Goal: Task Accomplishment & Management: Manage account settings

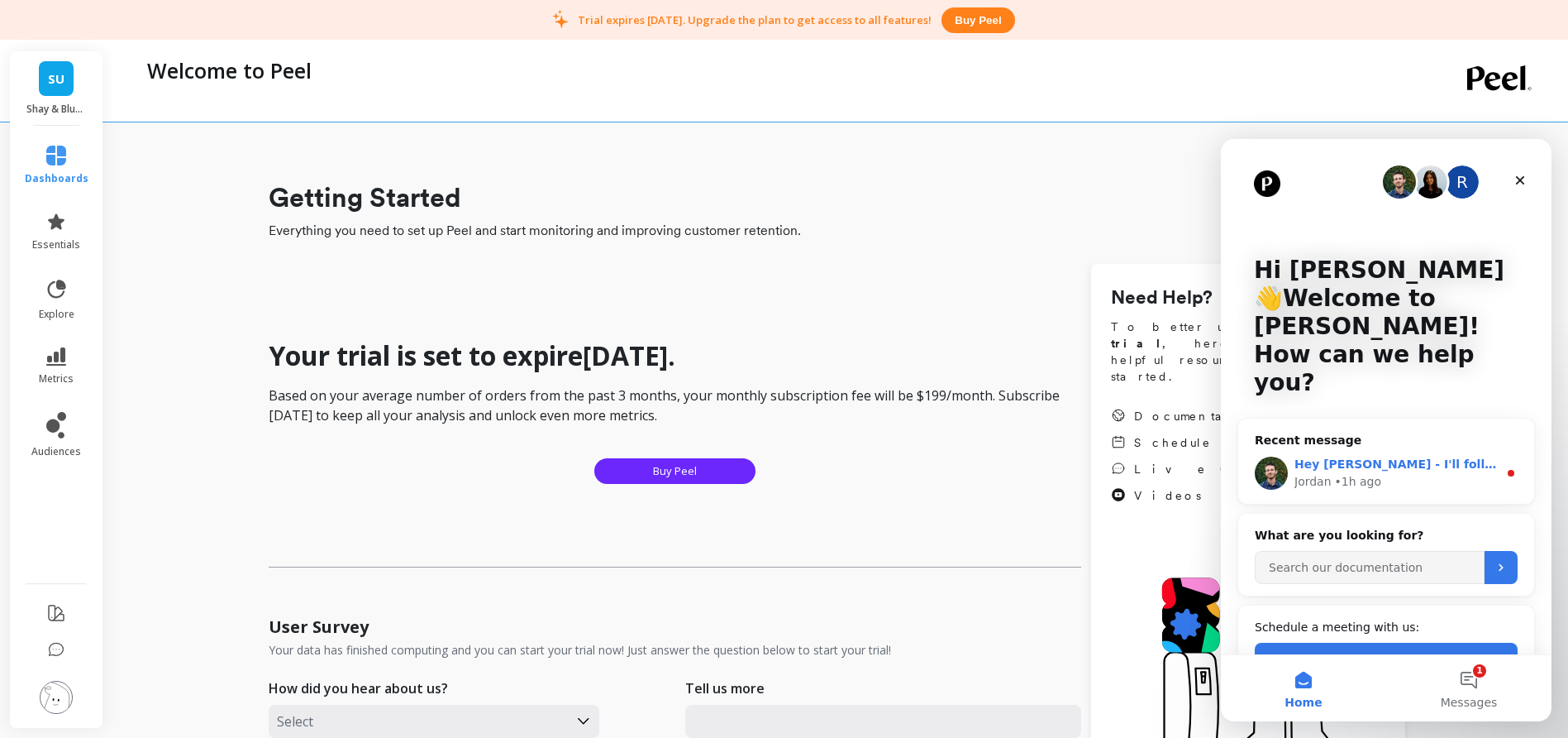
click at [1413, 442] on div "Hey Paul - I'll follow up with you here again in a little bit. Still working on…" at bounding box center [1386, 473] width 296 height 61
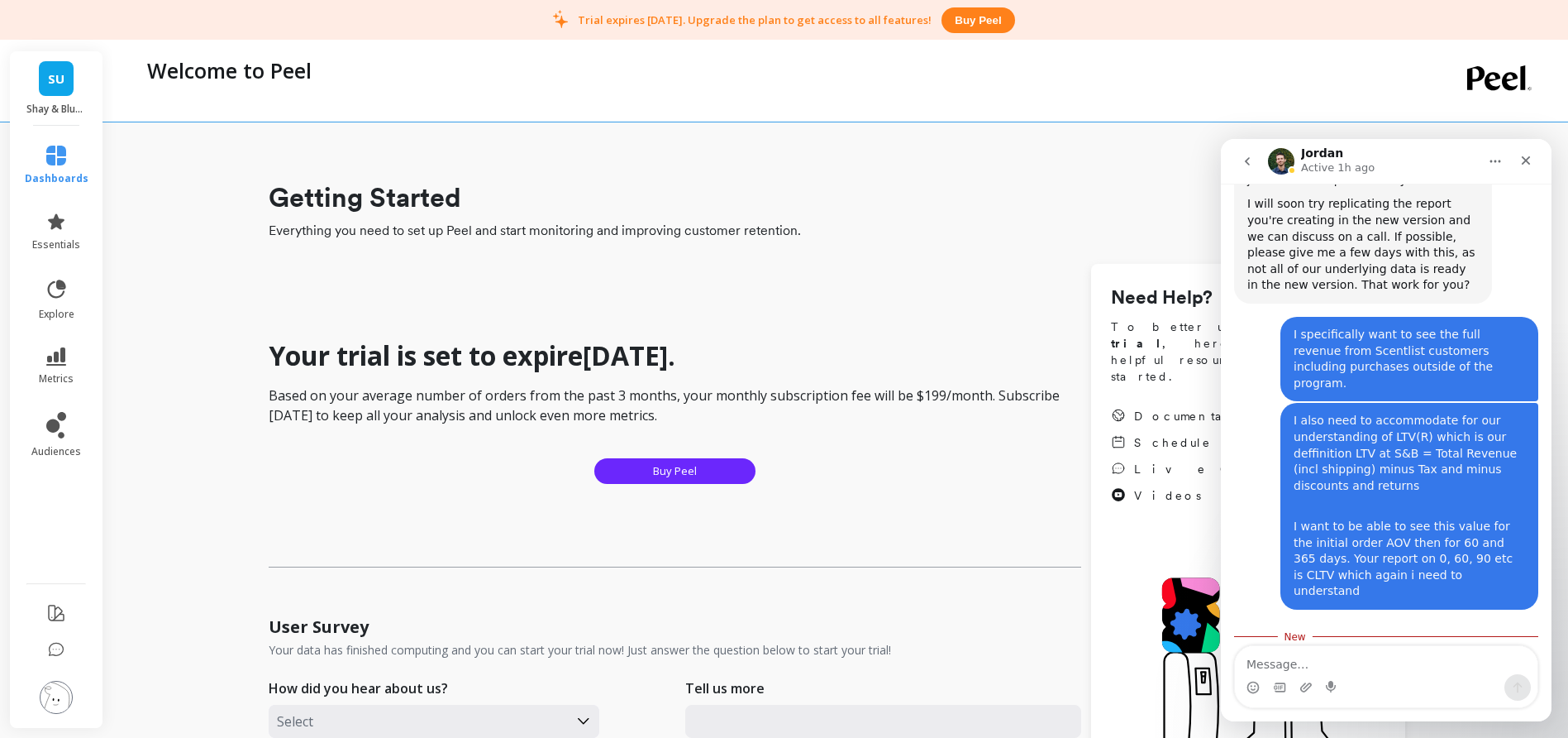
scroll to position [6296, 0]
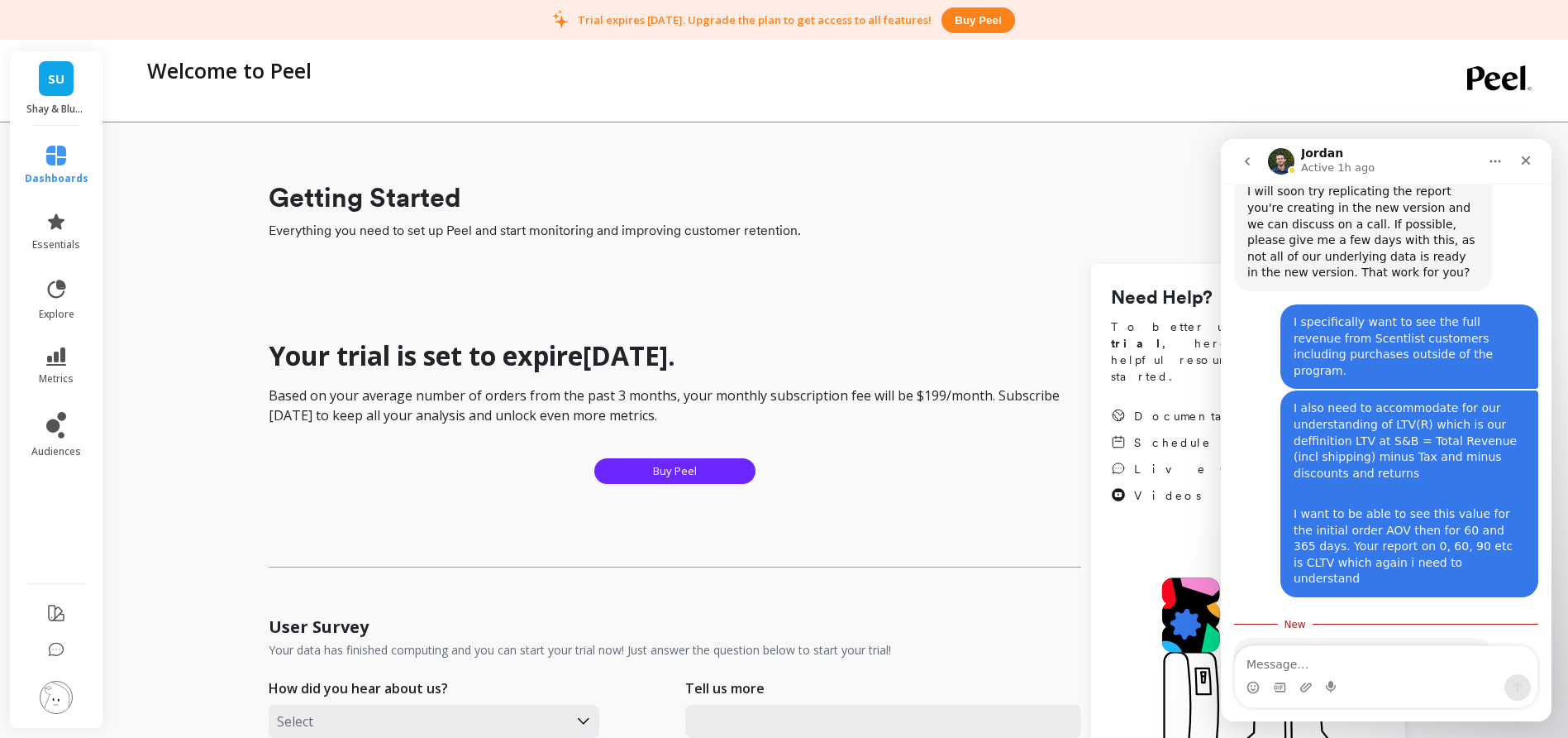
click at [66, 106] on p "Shay & Blue USA" at bounding box center [56, 109] width 60 height 13
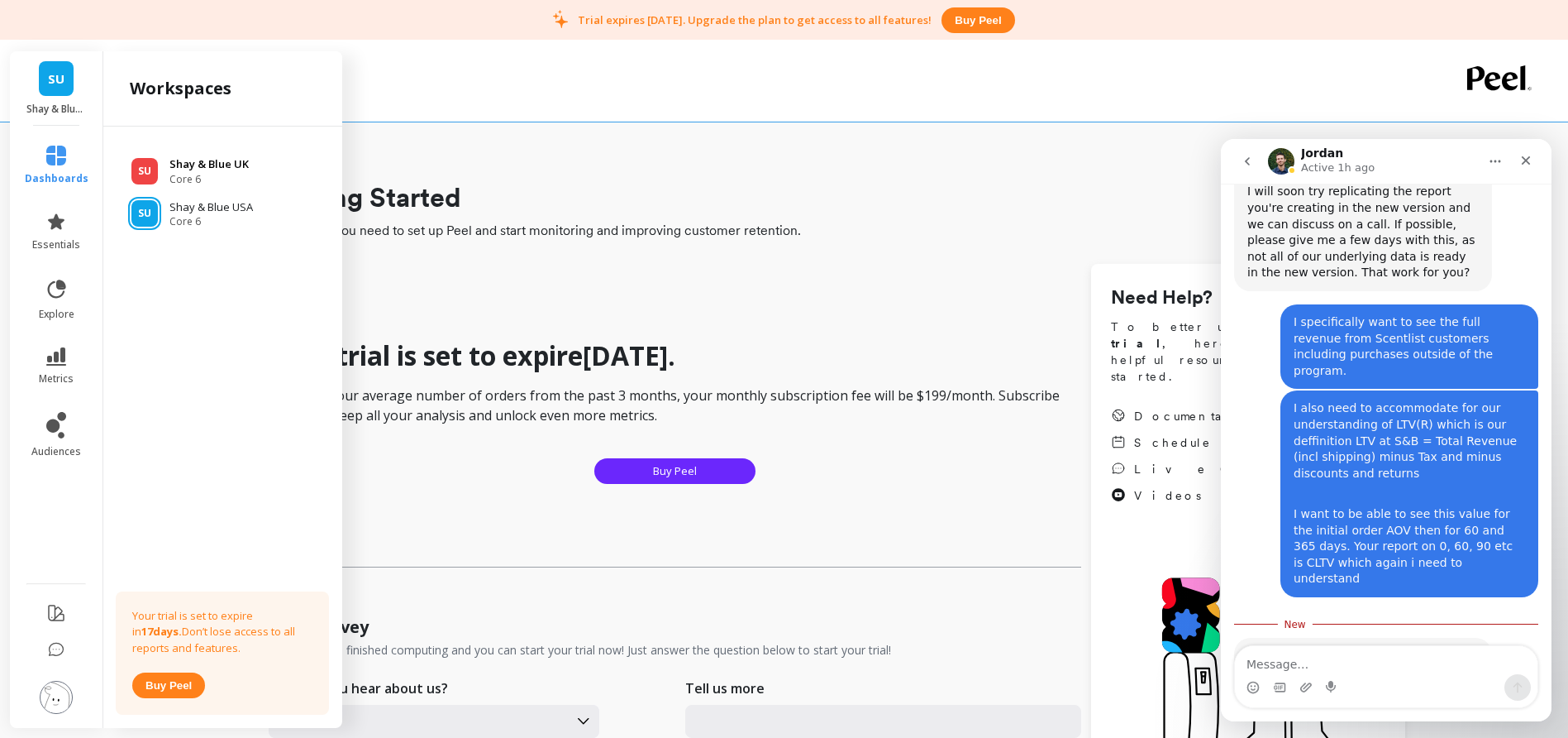
click at [204, 162] on p "Shay & Blue UK" at bounding box center [209, 165] width 79 height 17
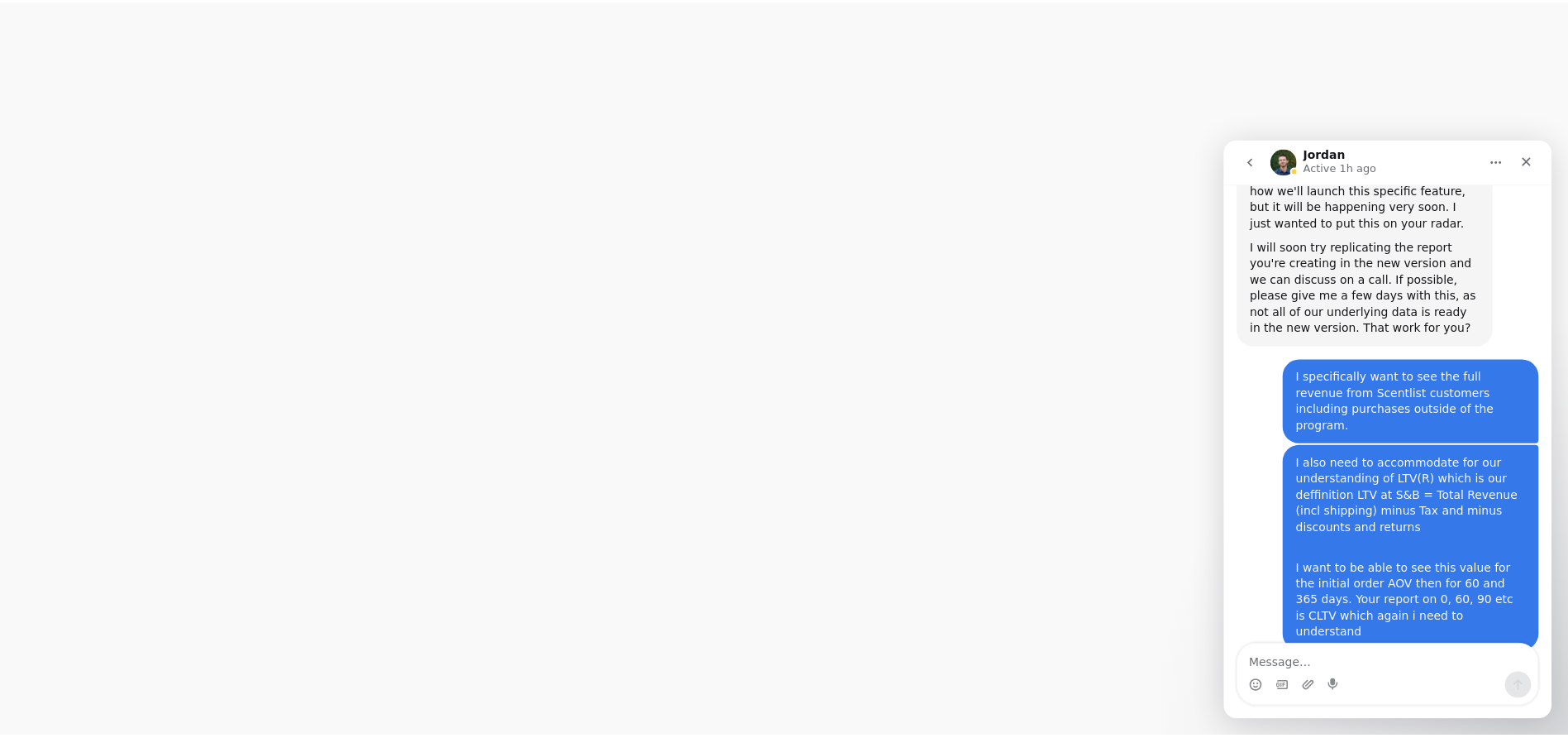
scroll to position [6268, 0]
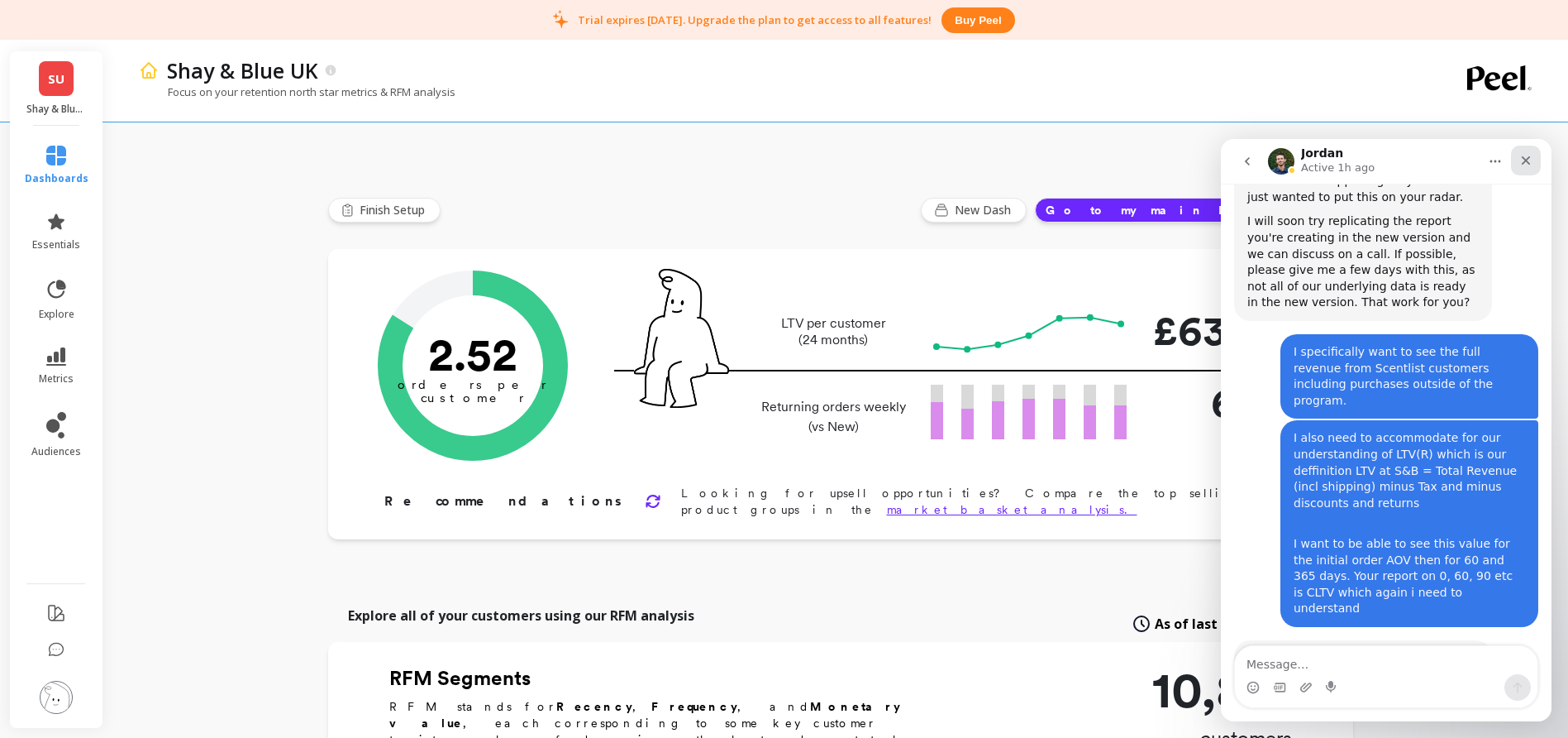
click at [1524, 161] on icon "Close" at bounding box center [1526, 161] width 13 height 13
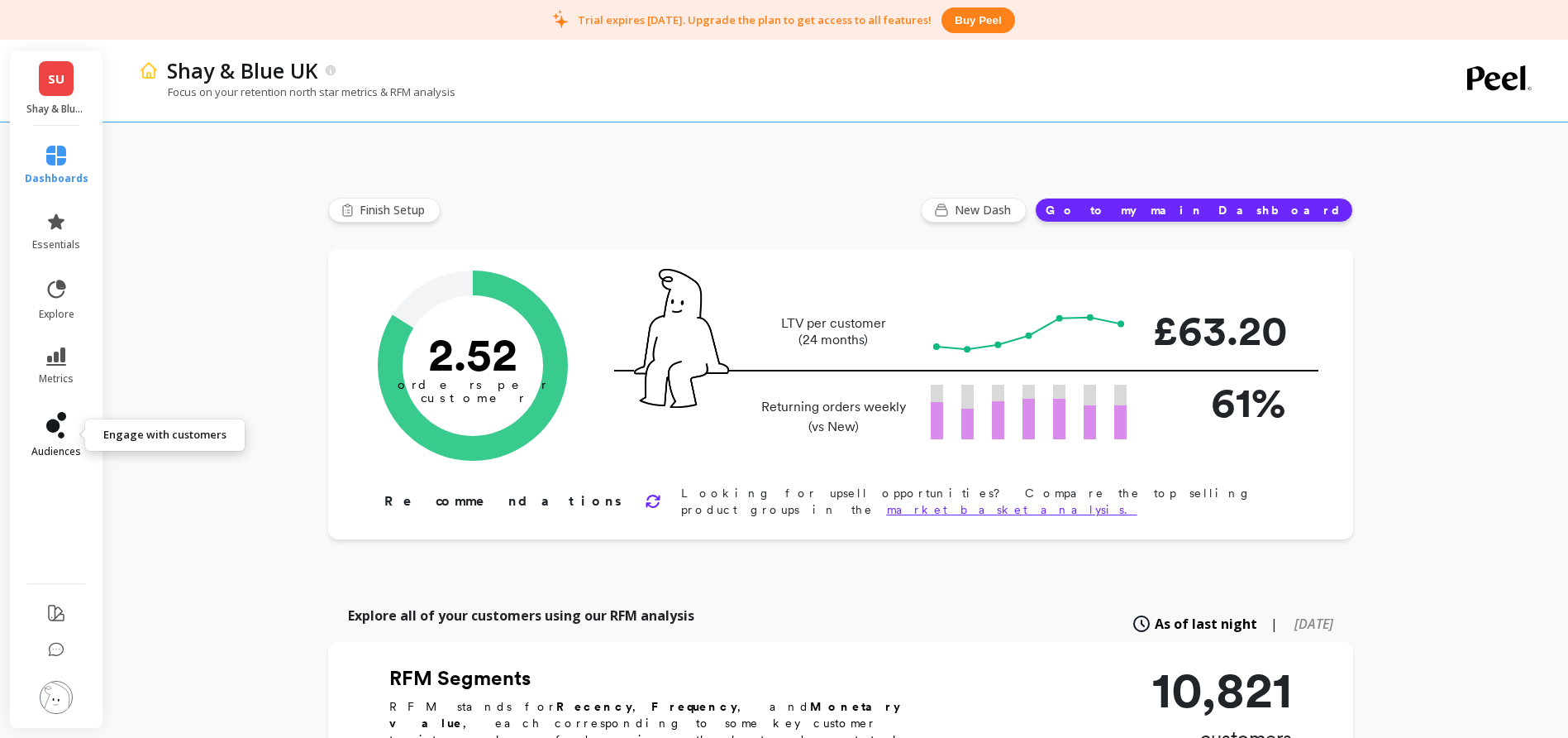
click at [52, 426] on icon at bounding box center [53, 426] width 13 height 13
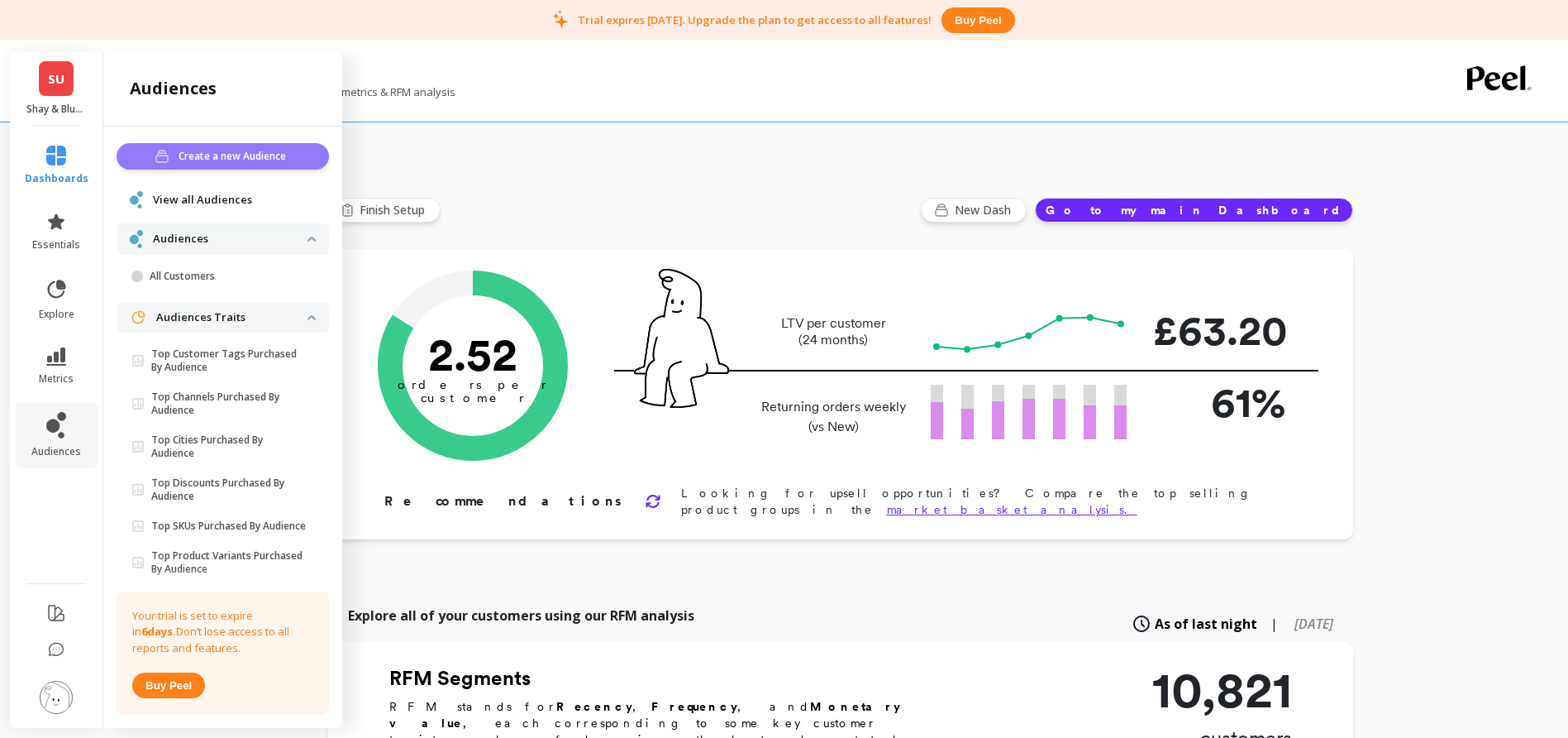
click at [228, 153] on span "Create a new Audience" at bounding box center [235, 157] width 113 height 17
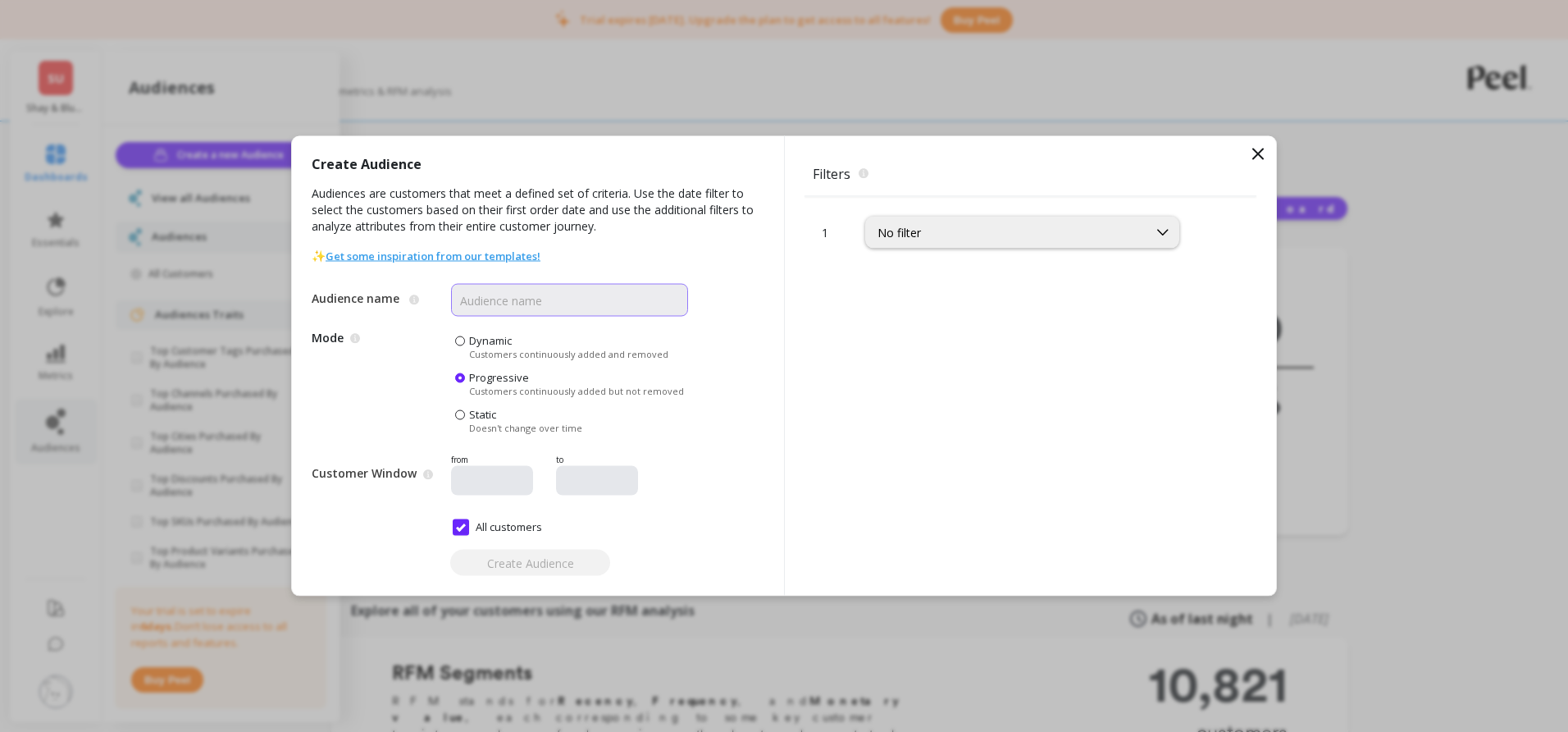
click at [562, 292] on input "Audience name" at bounding box center [569, 300] width 237 height 33
type input "ScentList"
click at [1013, 237] on div "No filter" at bounding box center [1006, 232] width 259 height 16
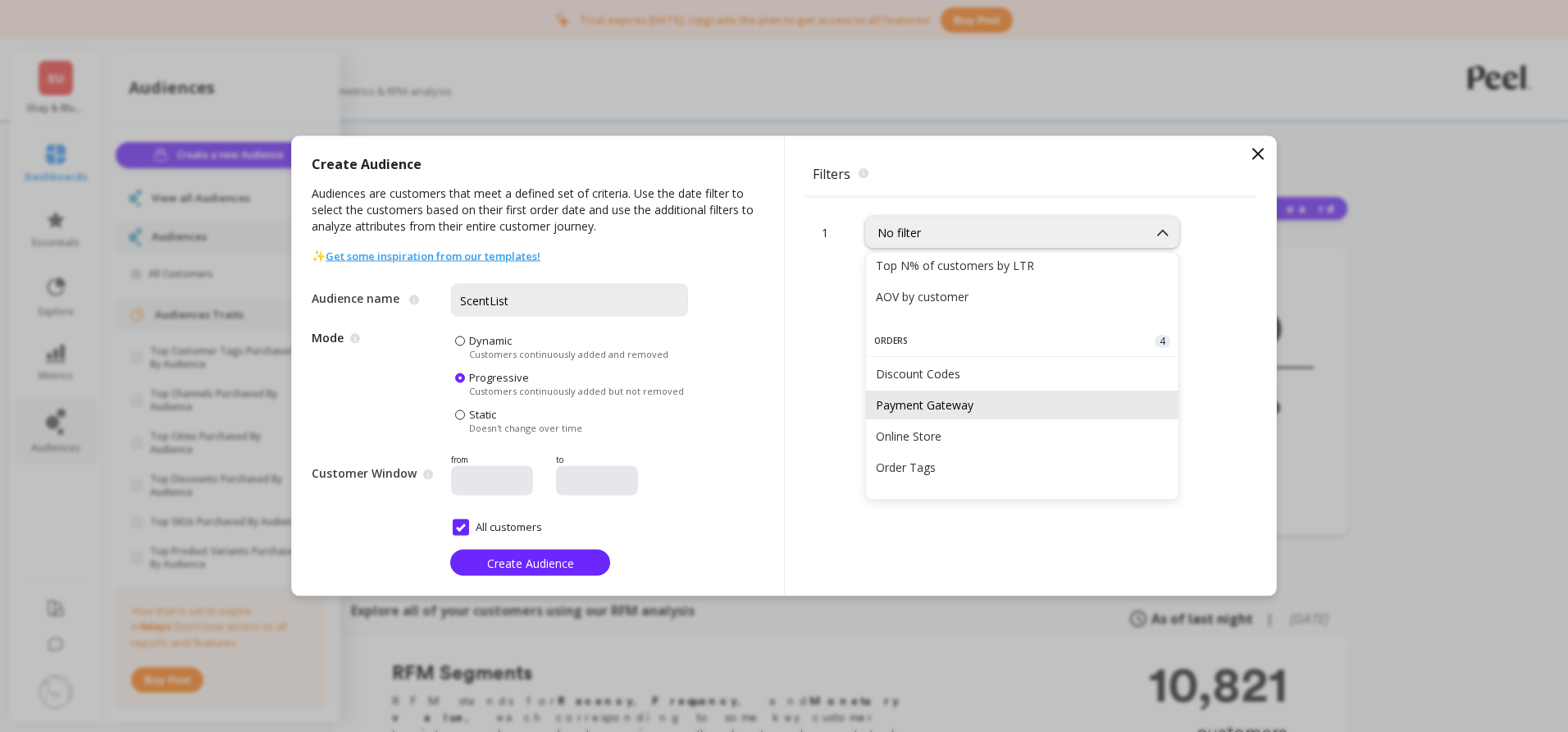
scroll to position [403, 0]
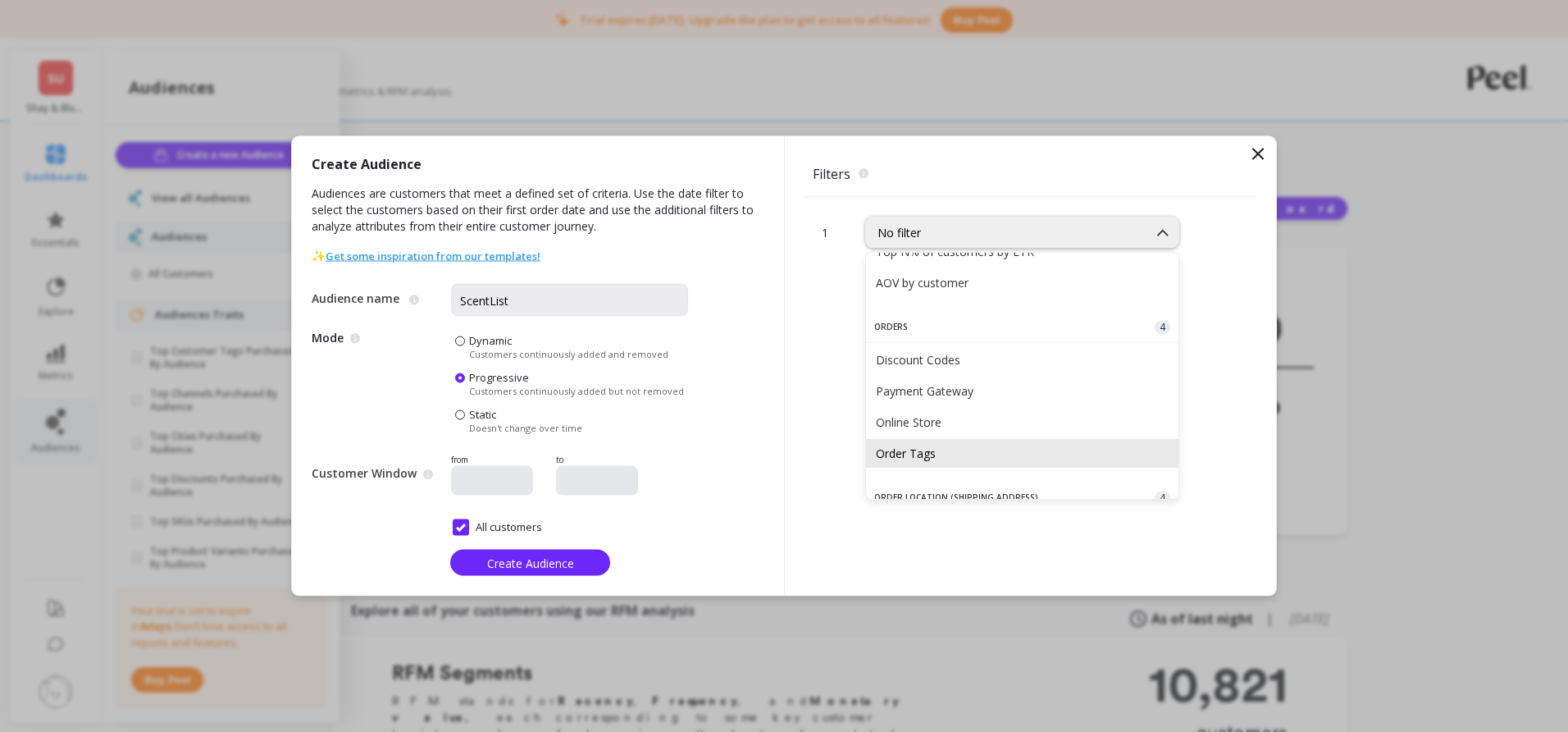
click at [935, 445] on div "Order Tags" at bounding box center [1022, 453] width 292 height 16
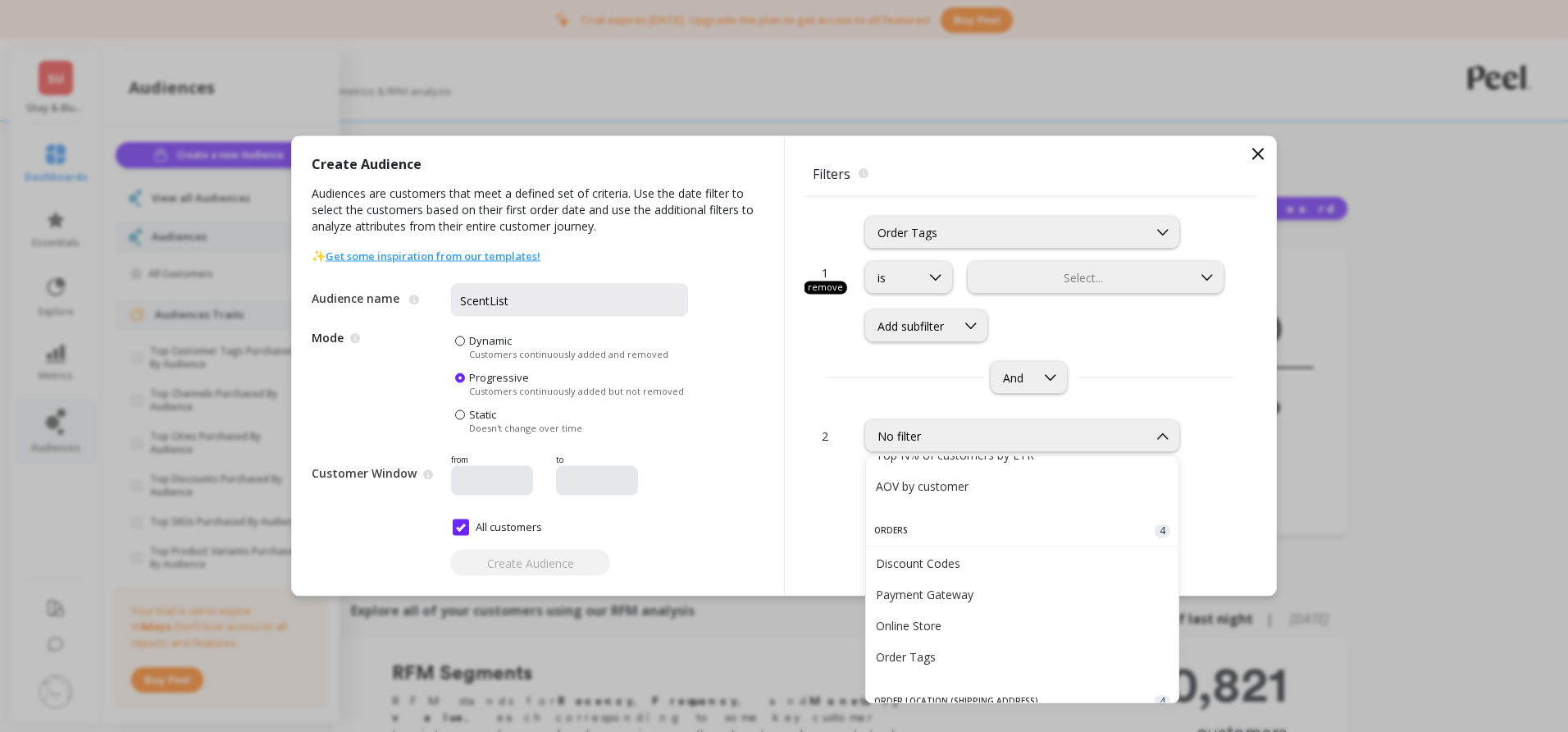
scroll to position [404, 0]
click at [1014, 283] on div at bounding box center [1080, 278] width 220 height 16
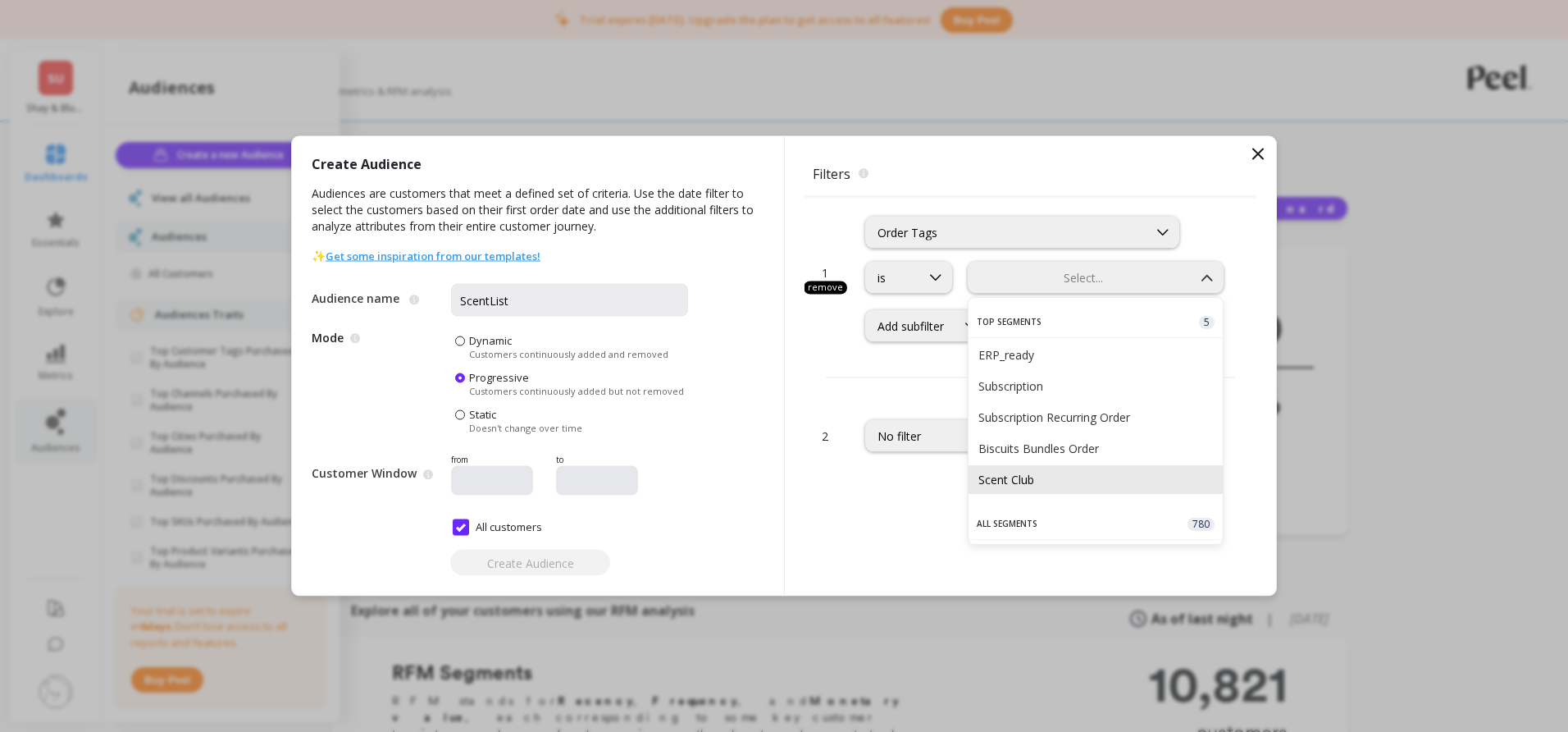
click at [1040, 475] on div "Scent Club" at bounding box center [1096, 479] width 235 height 16
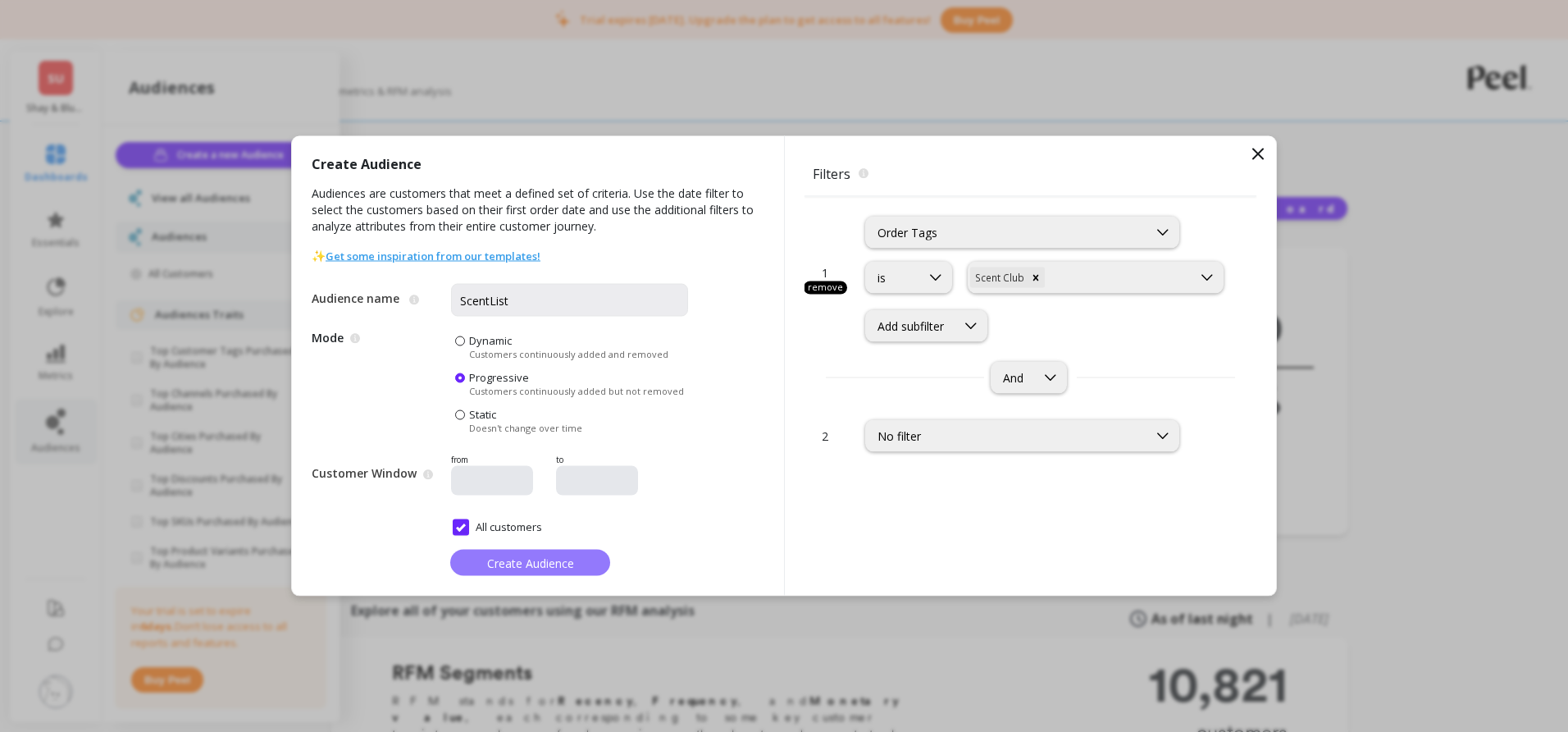
click at [504, 566] on span "Create Audience" at bounding box center [531, 562] width 87 height 16
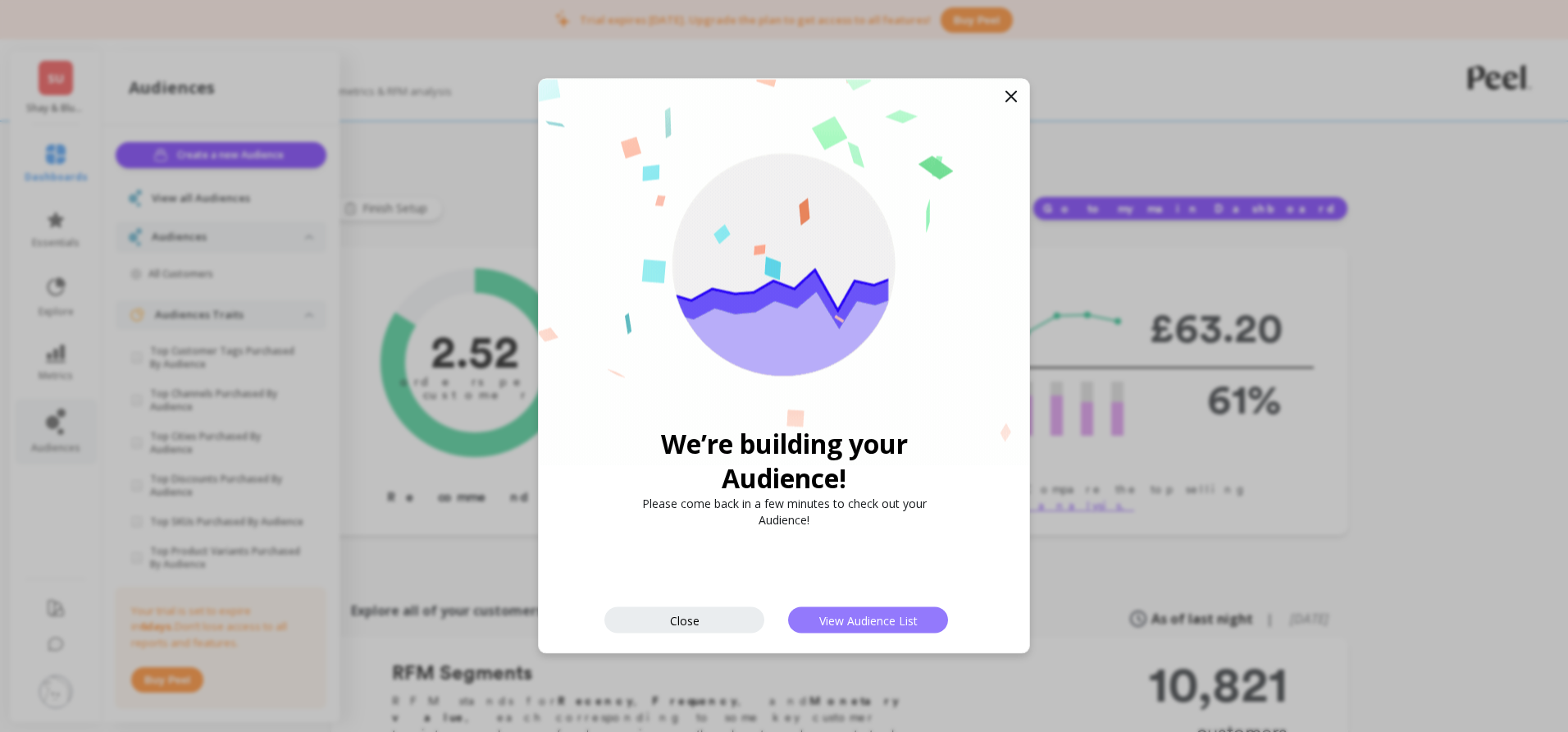
click at [868, 616] on span "View Audience List" at bounding box center [869, 619] width 99 height 16
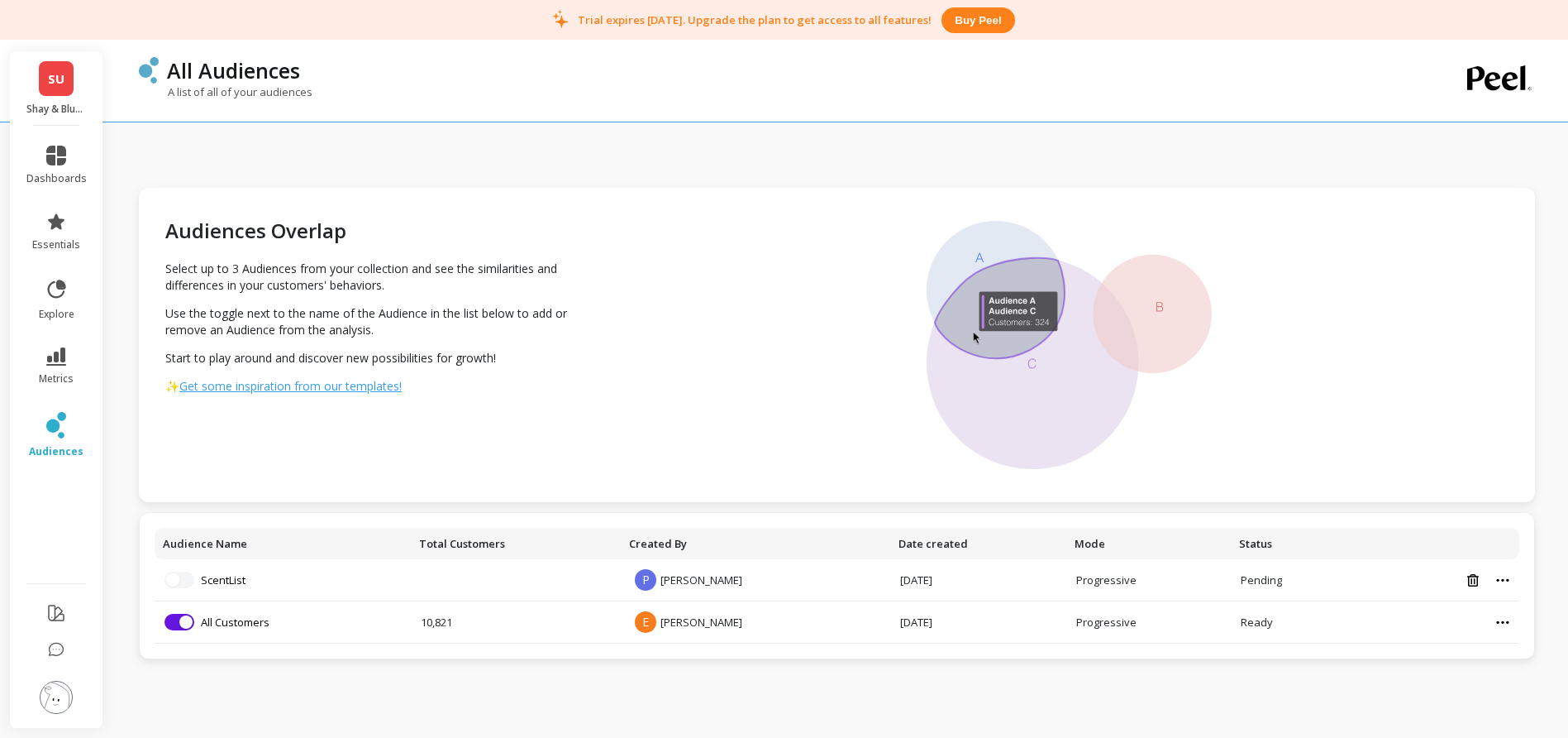
click at [53, 87] on span "SU" at bounding box center [56, 79] width 17 height 19
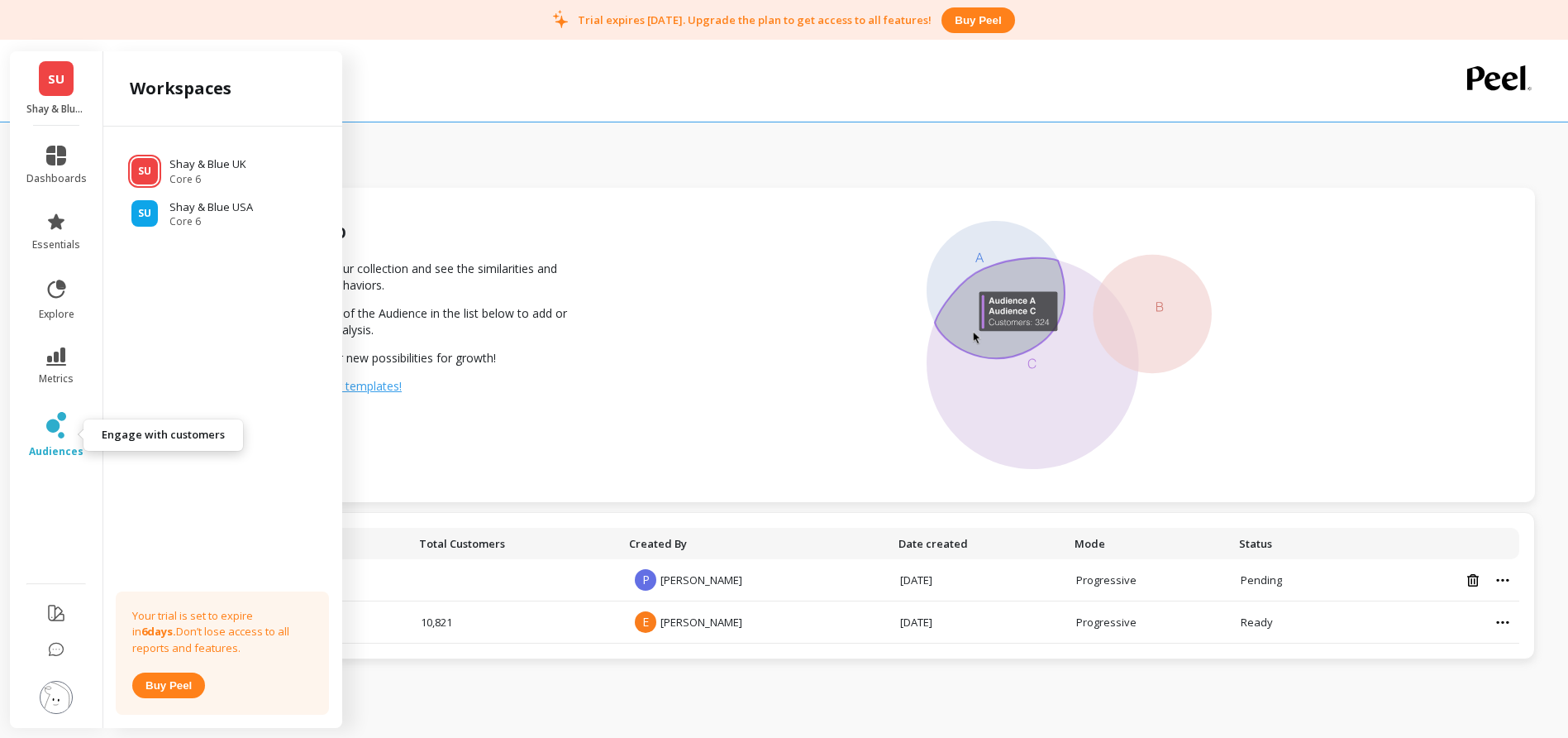
click at [53, 437] on icon at bounding box center [56, 425] width 20 height 27
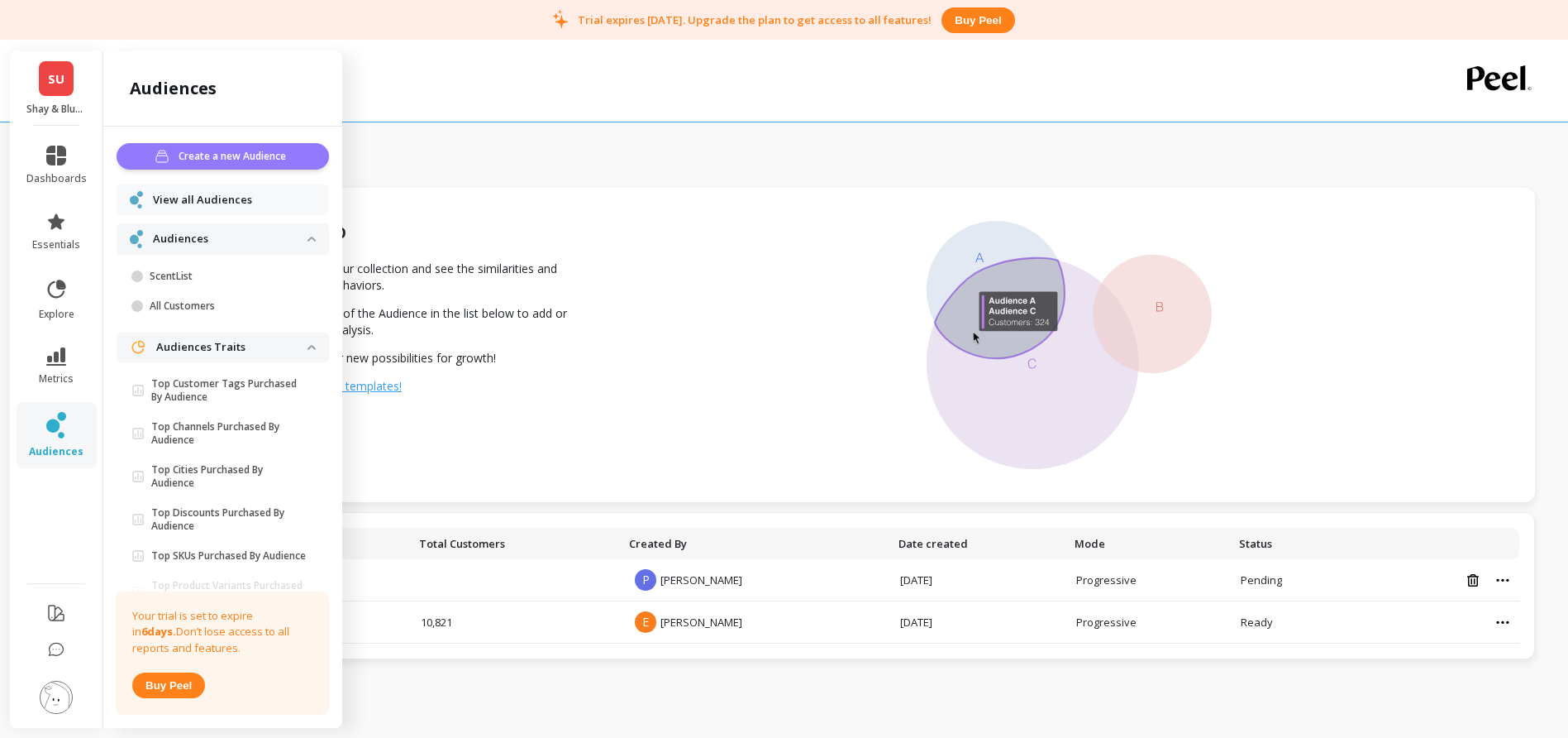
click at [219, 152] on span "Create a new Audience" at bounding box center [235, 157] width 113 height 17
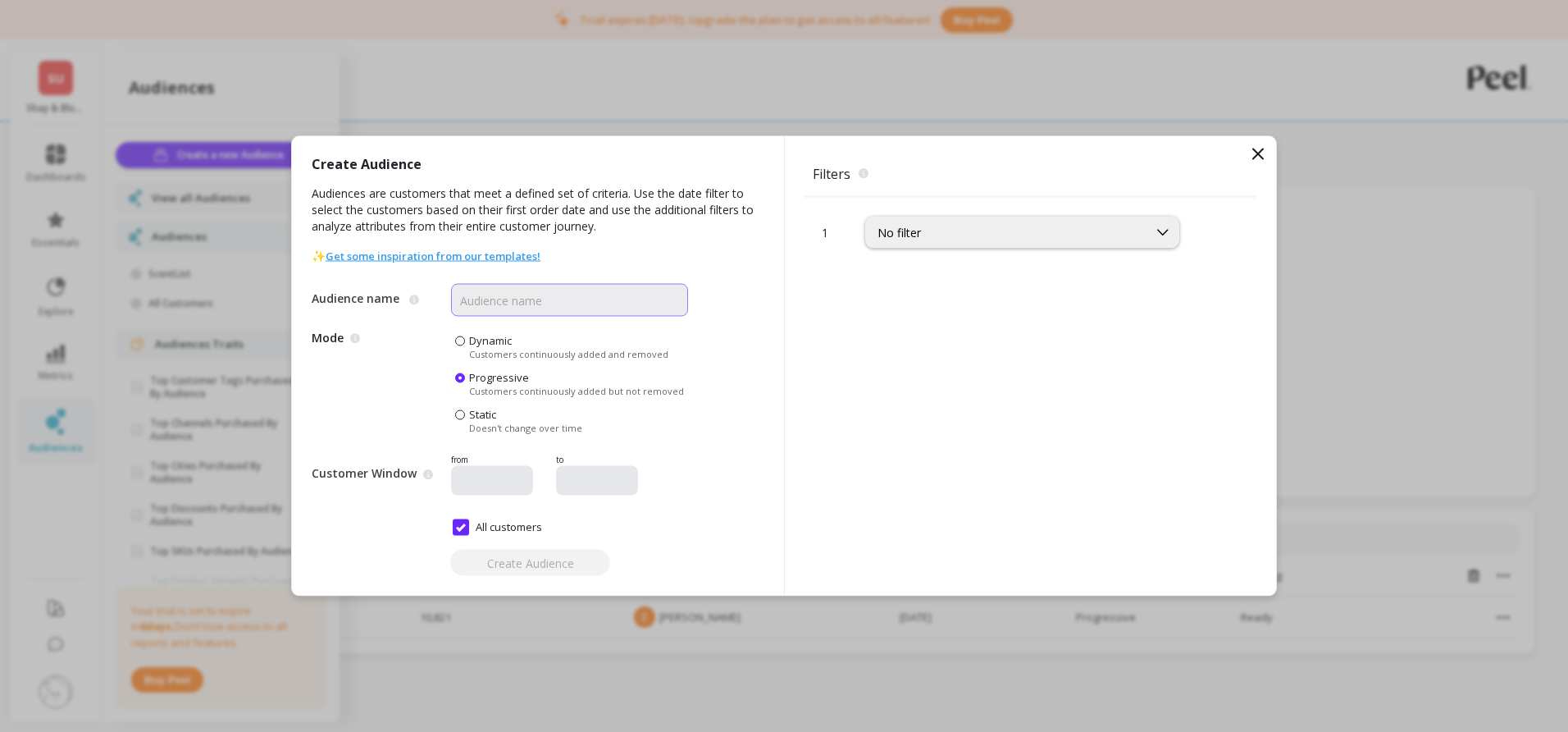
click at [531, 301] on input "Audience name" at bounding box center [569, 300] width 237 height 33
type input "Customers ex ScentList"
click at [965, 242] on div "No filter" at bounding box center [1022, 232] width 314 height 32
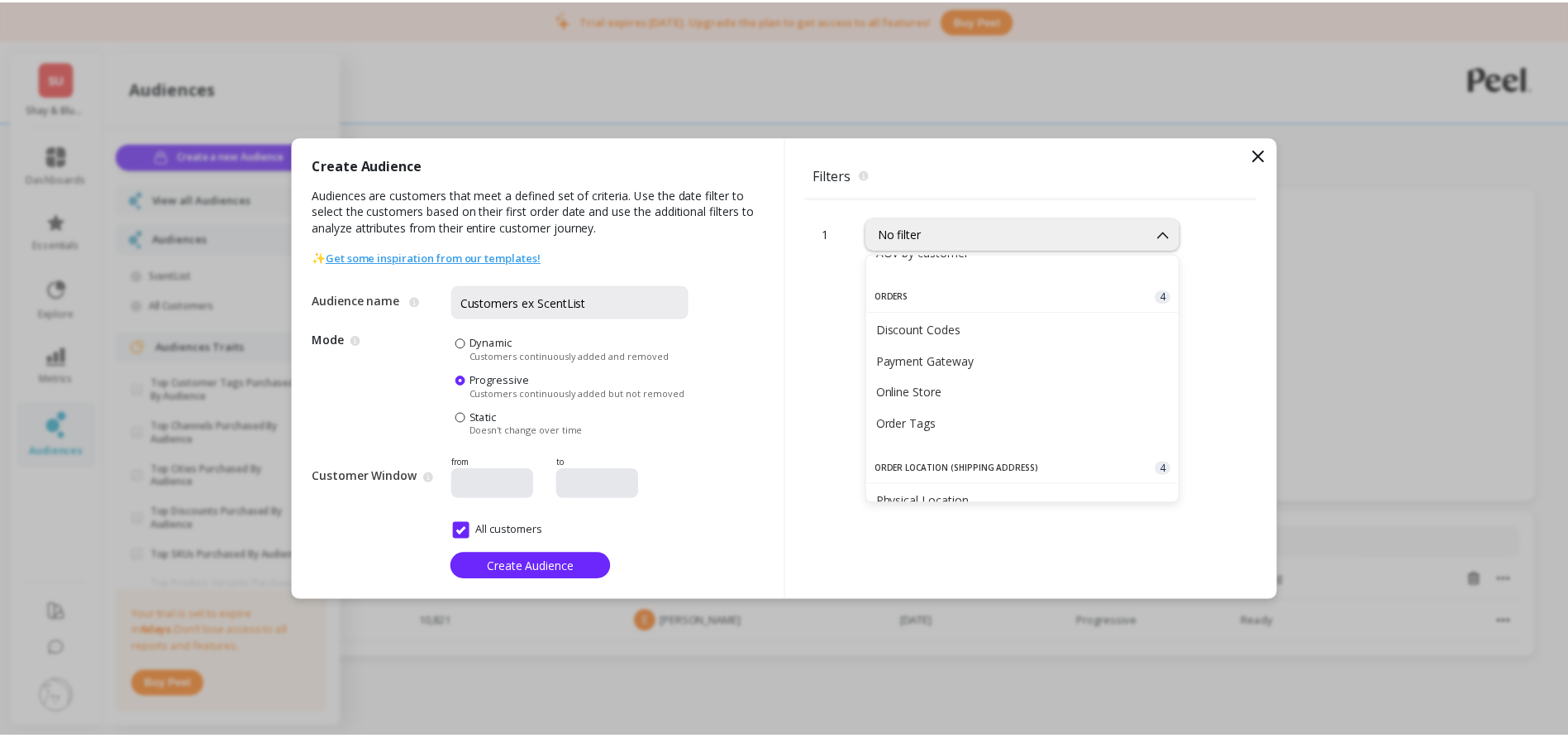
scroll to position [441, 0]
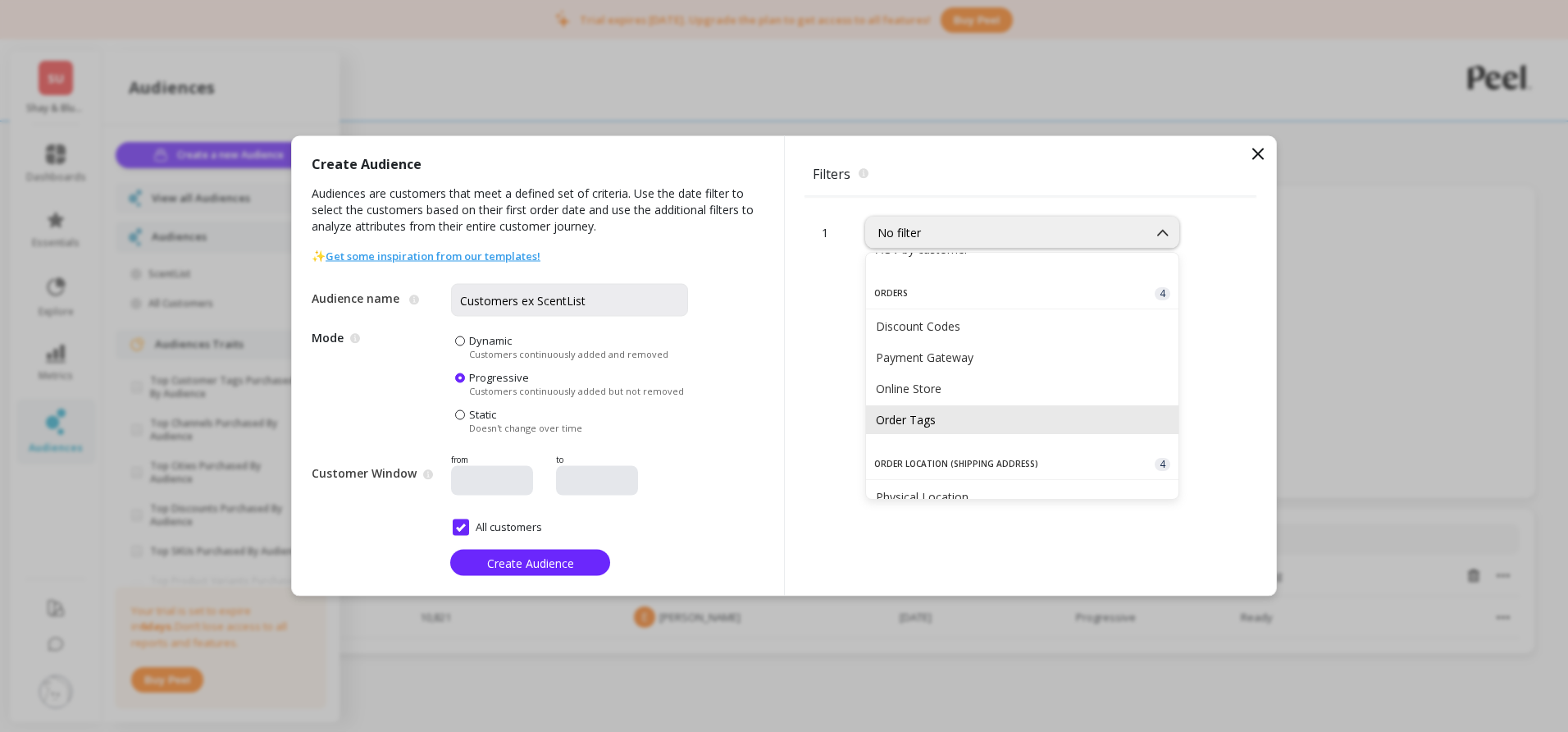
click at [968, 421] on div "Order Tags" at bounding box center [1022, 419] width 292 height 16
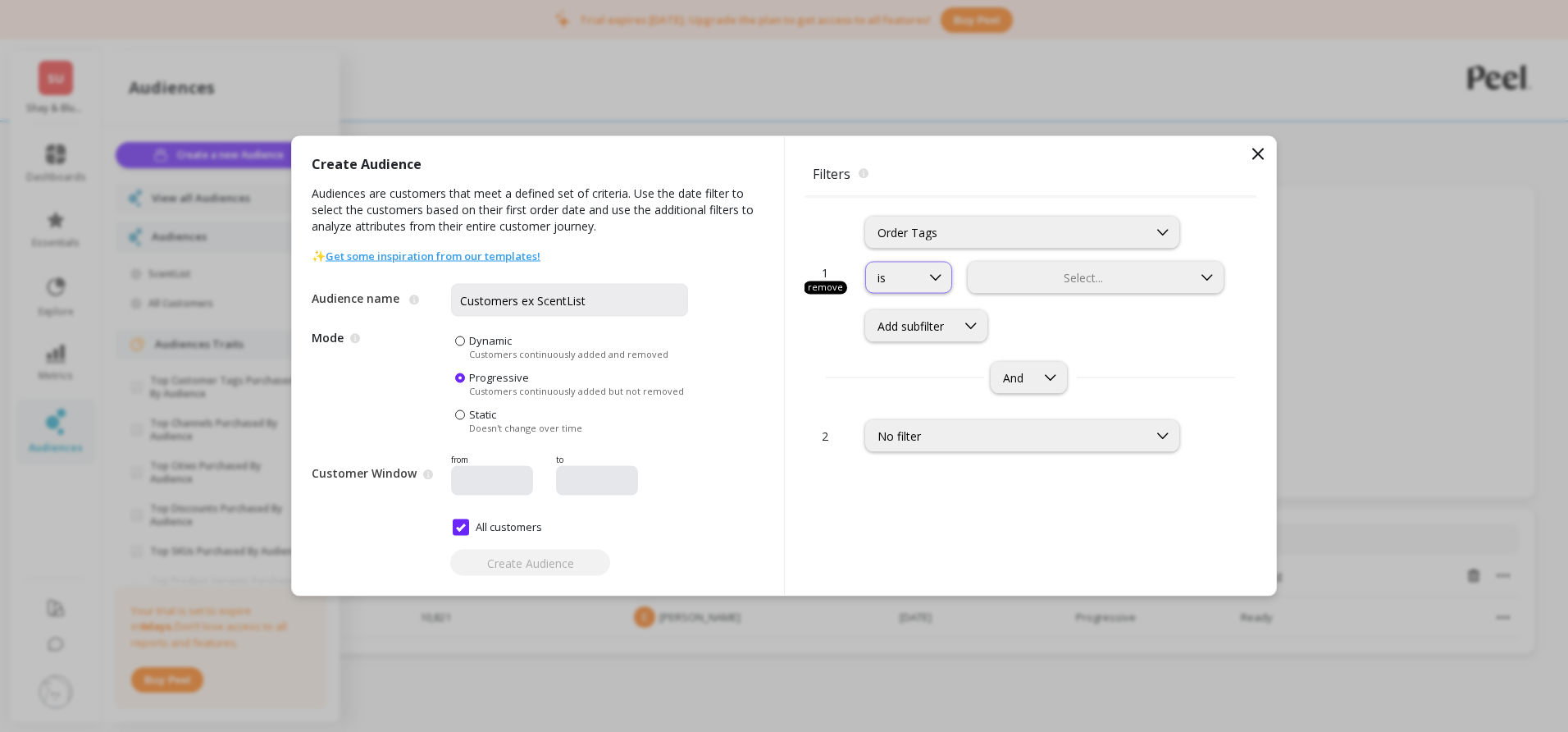
click at [904, 283] on div "is" at bounding box center [893, 278] width 31 height 16
click at [906, 341] on div "is not" at bounding box center [927, 348] width 102 height 16
click at [1029, 279] on div at bounding box center [1080, 278] width 220 height 16
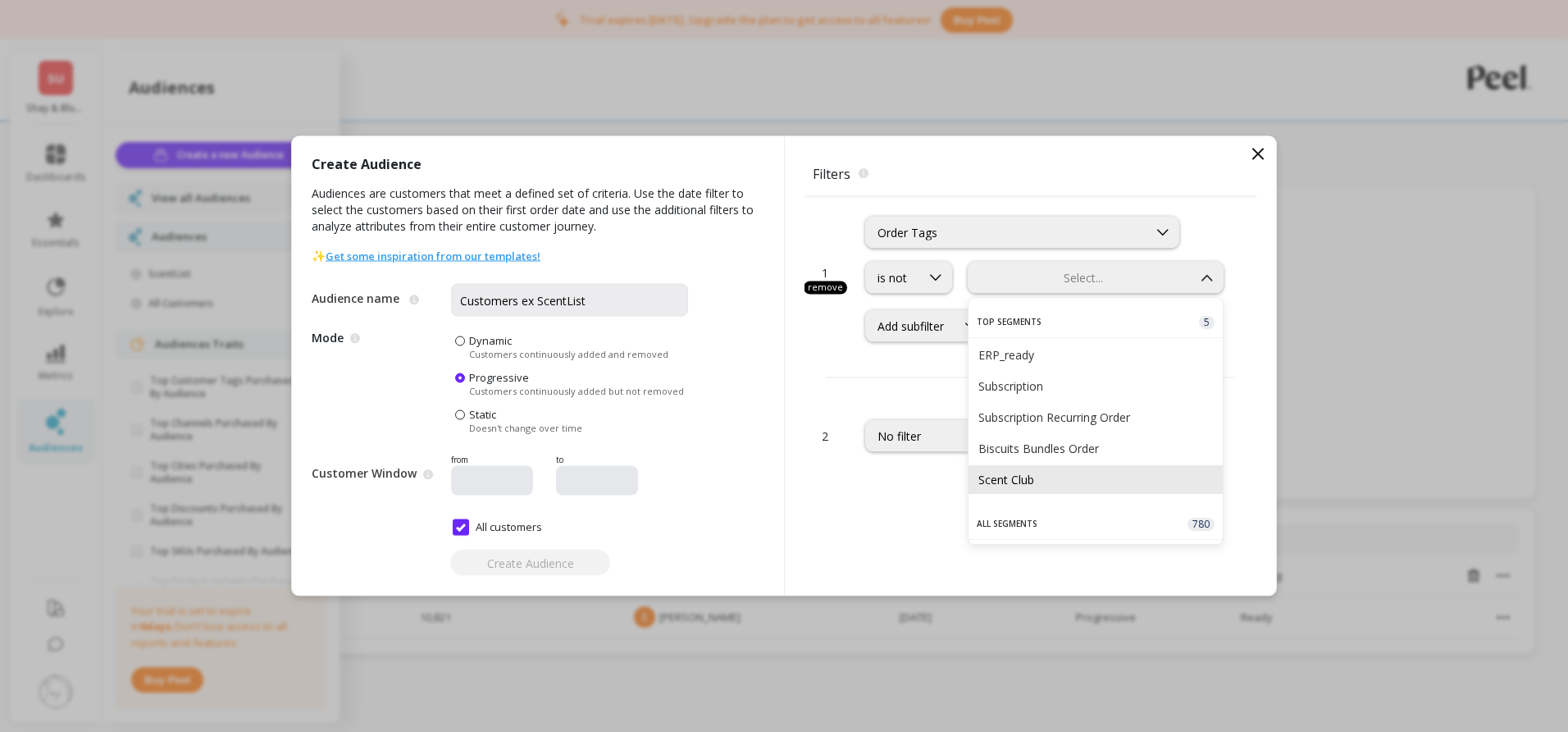
click at [1037, 476] on div "Scent Club" at bounding box center [1096, 479] width 235 height 16
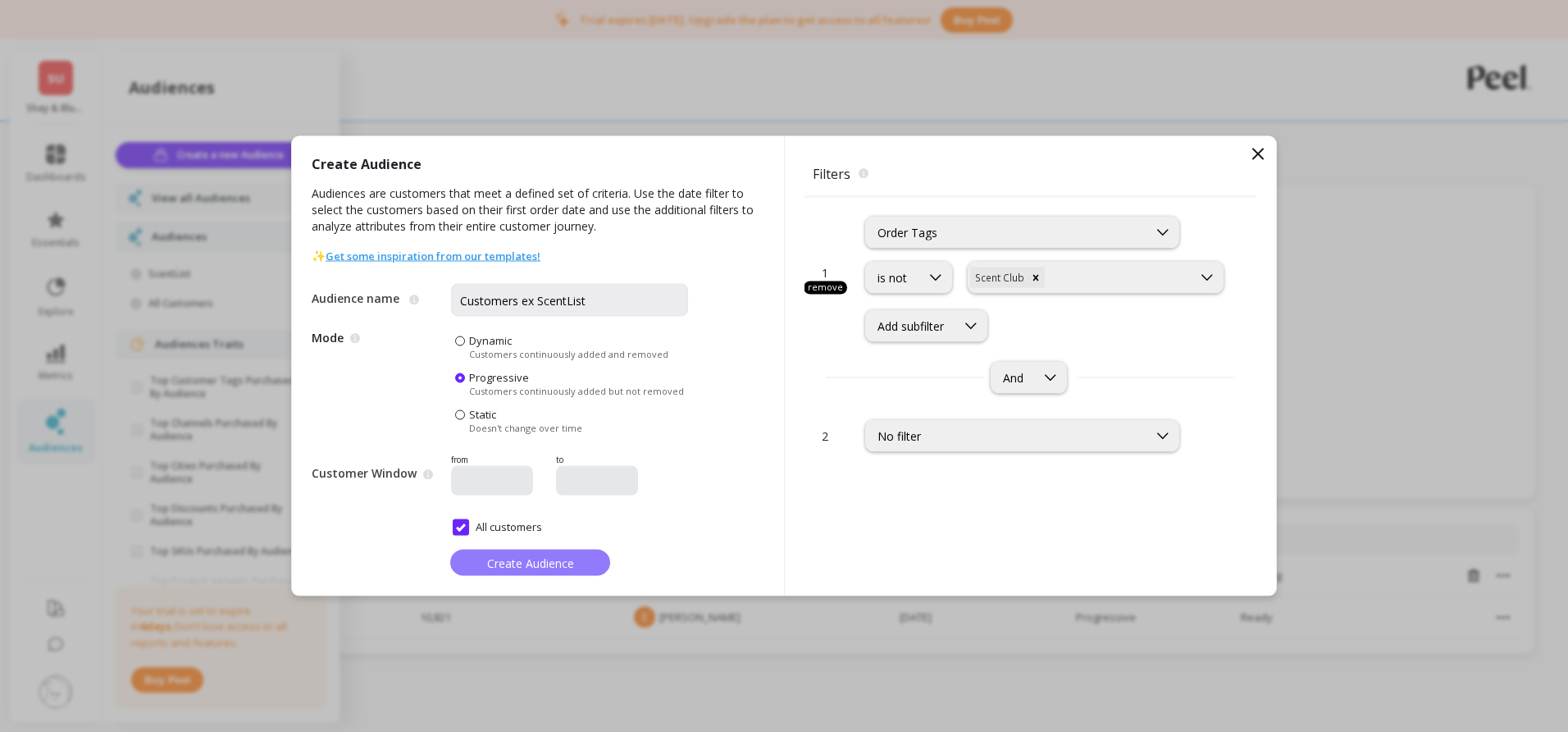
click at [513, 560] on span "Create Audience" at bounding box center [531, 562] width 87 height 16
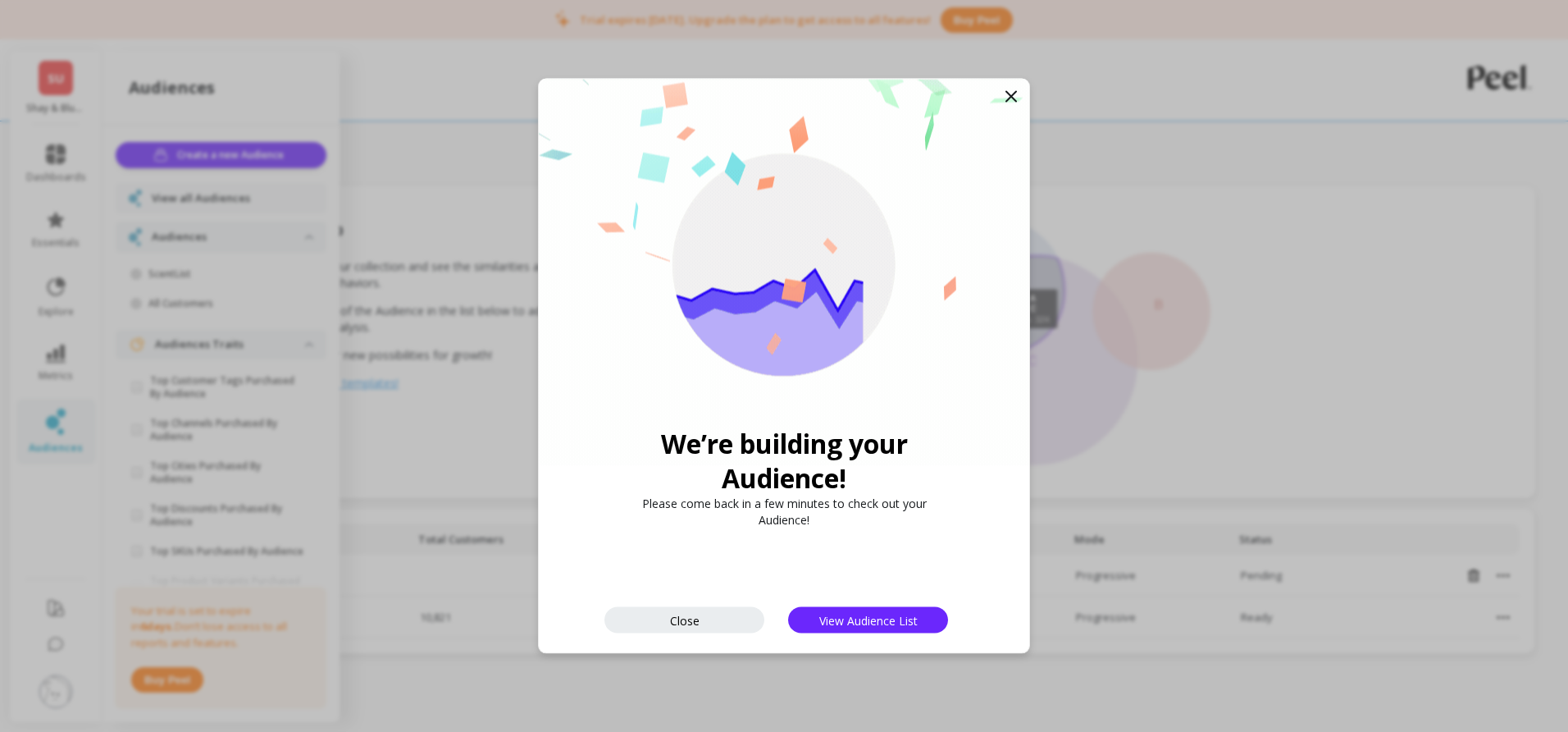
click at [1008, 94] on icon at bounding box center [1011, 97] width 20 height 20
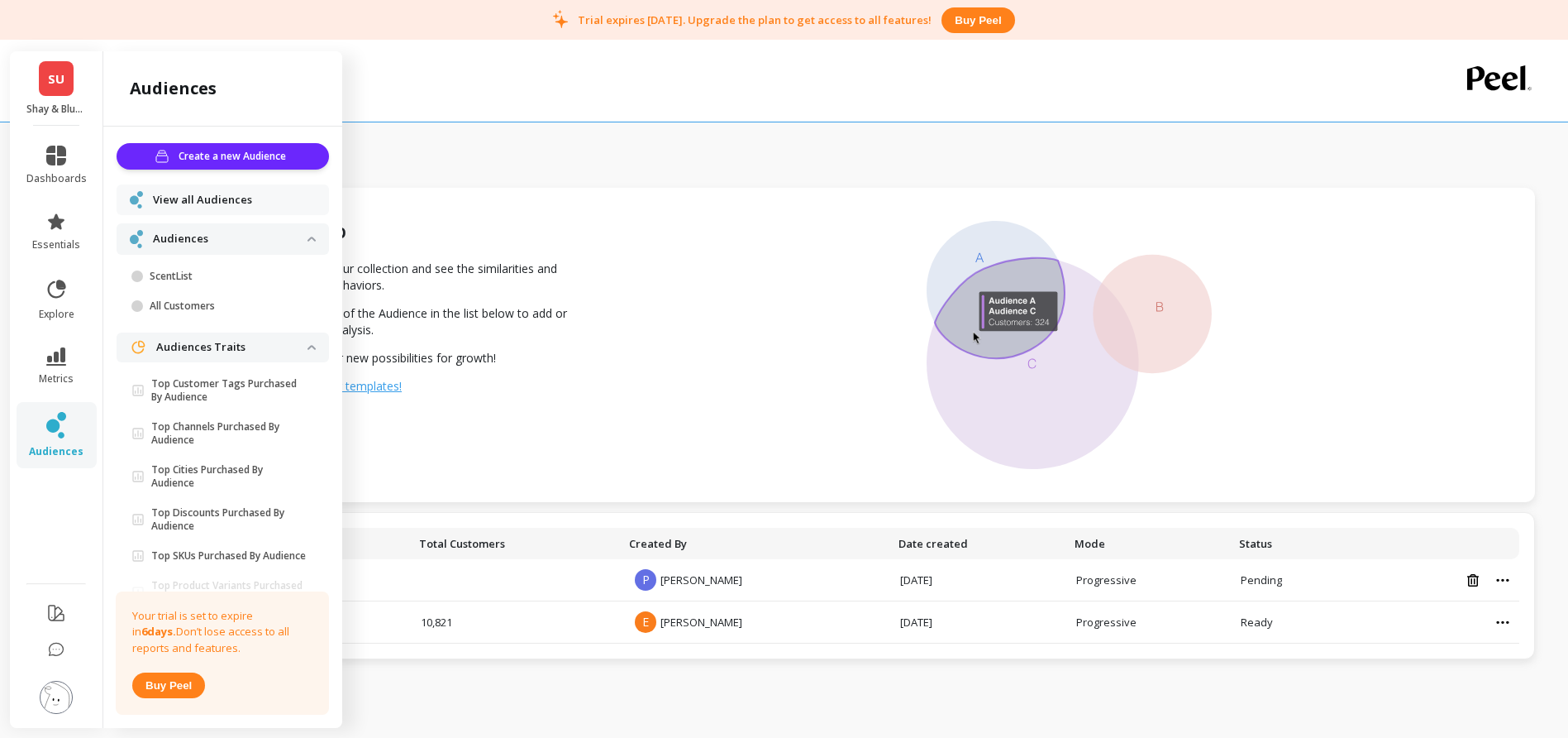
click at [179, 196] on span "View all Audiences" at bounding box center [203, 200] width 99 height 17
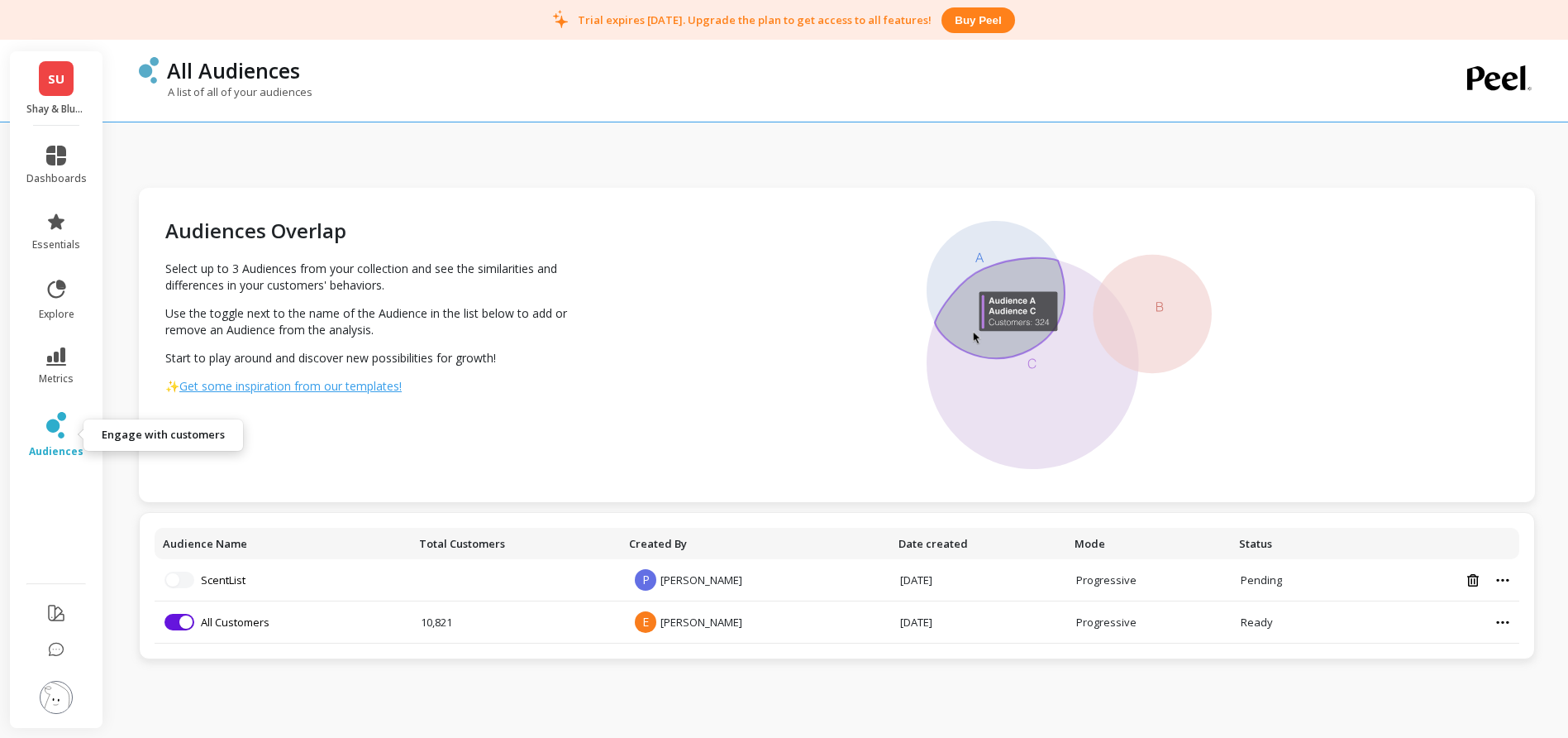
click at [42, 424] on link "audiences" at bounding box center [56, 435] width 60 height 46
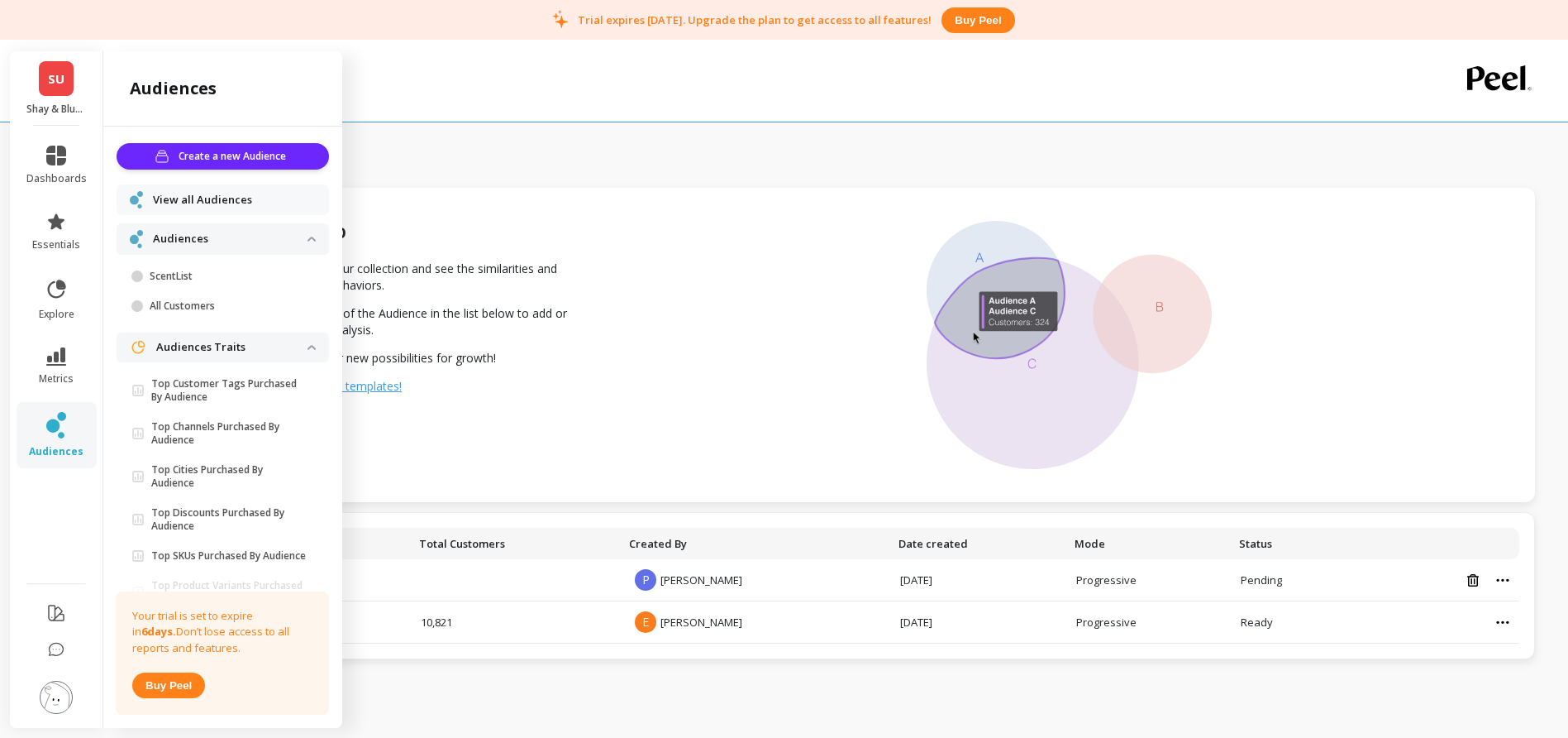
click at [192, 201] on span "View all Audiences" at bounding box center [203, 200] width 99 height 17
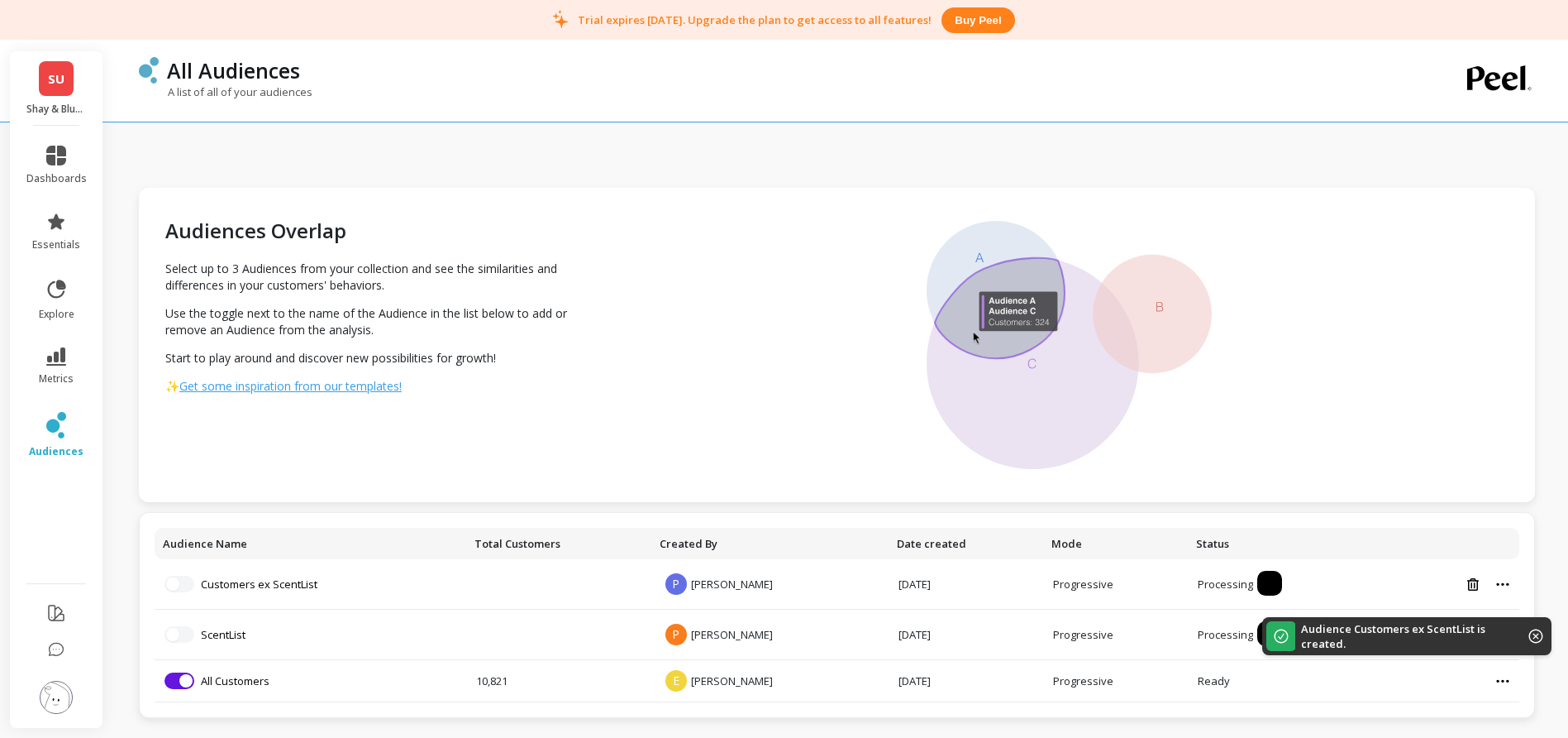
click at [1535, 636] on icon at bounding box center [1536, 636] width 14 height 14
